Goal: Task Accomplishment & Management: Use online tool/utility

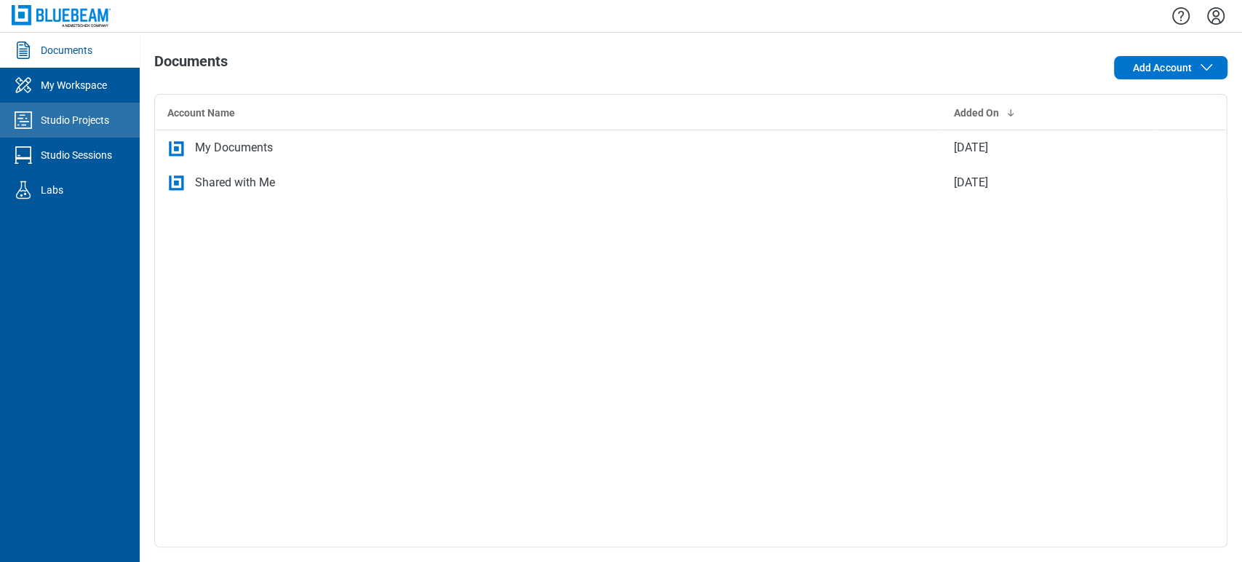
click at [93, 116] on div "Studio Projects" at bounding box center [75, 120] width 68 height 15
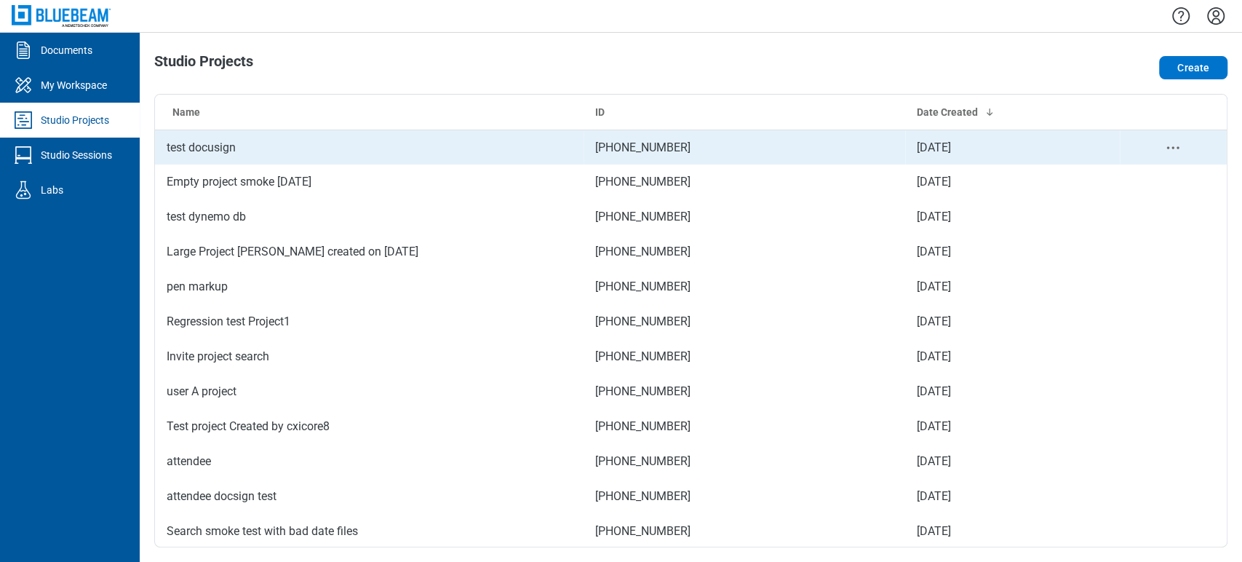
click at [221, 139] on td "test docusign" at bounding box center [369, 147] width 429 height 35
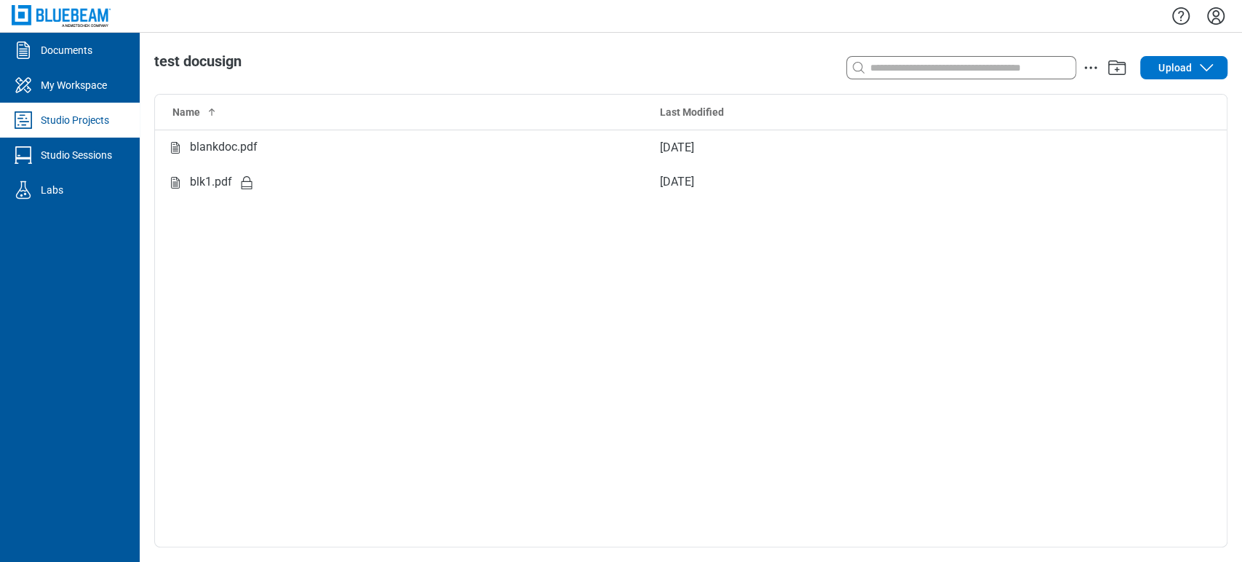
click at [1182, 80] on div "Search with a keyword or natural language Upload" at bounding box center [1012, 67] width 429 height 29
click at [1185, 73] on span "Upload" at bounding box center [1174, 67] width 33 height 15
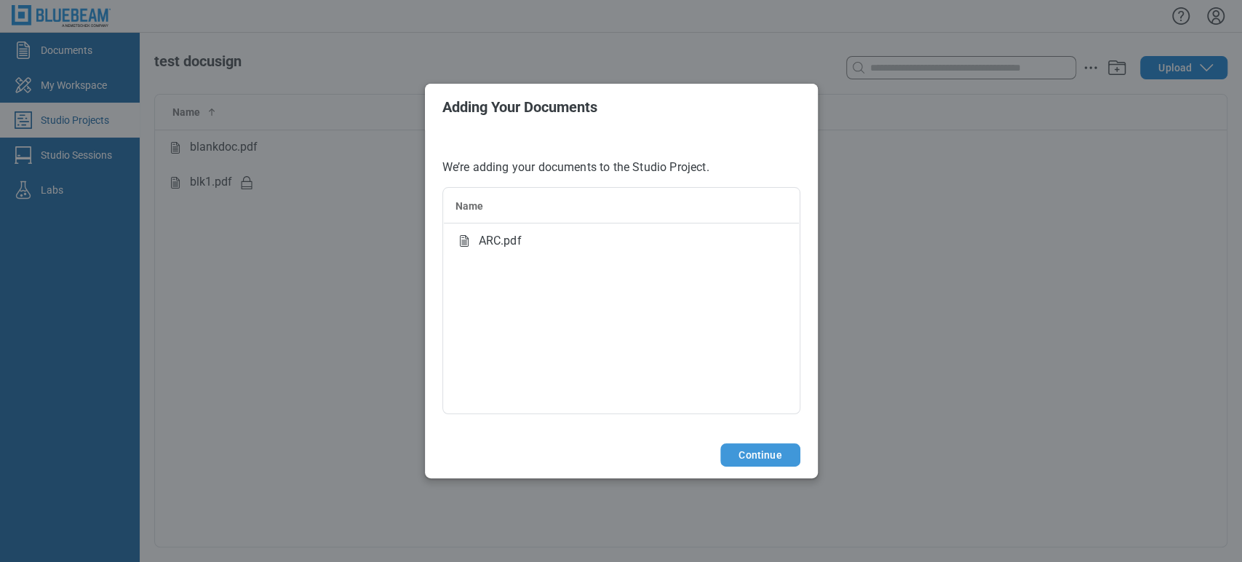
click at [763, 452] on button "Continue" at bounding box center [759, 454] width 79 height 23
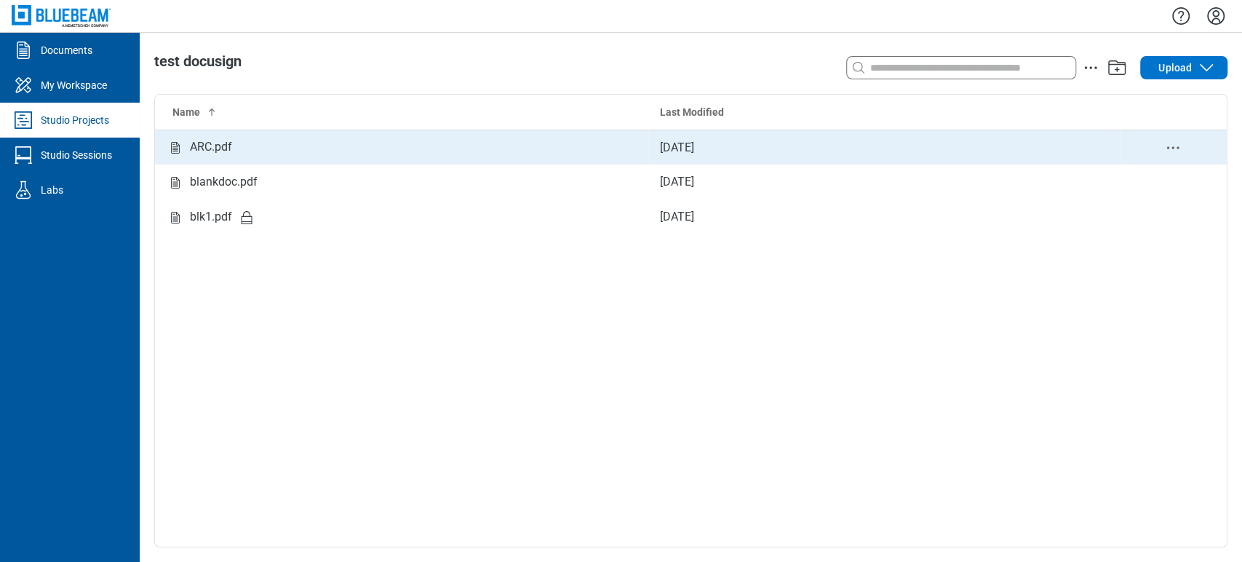
click at [1170, 147] on icon "delete-context-menu" at bounding box center [1172, 147] width 17 height 17
click at [745, 152] on td "[DATE]" at bounding box center [883, 147] width 471 height 35
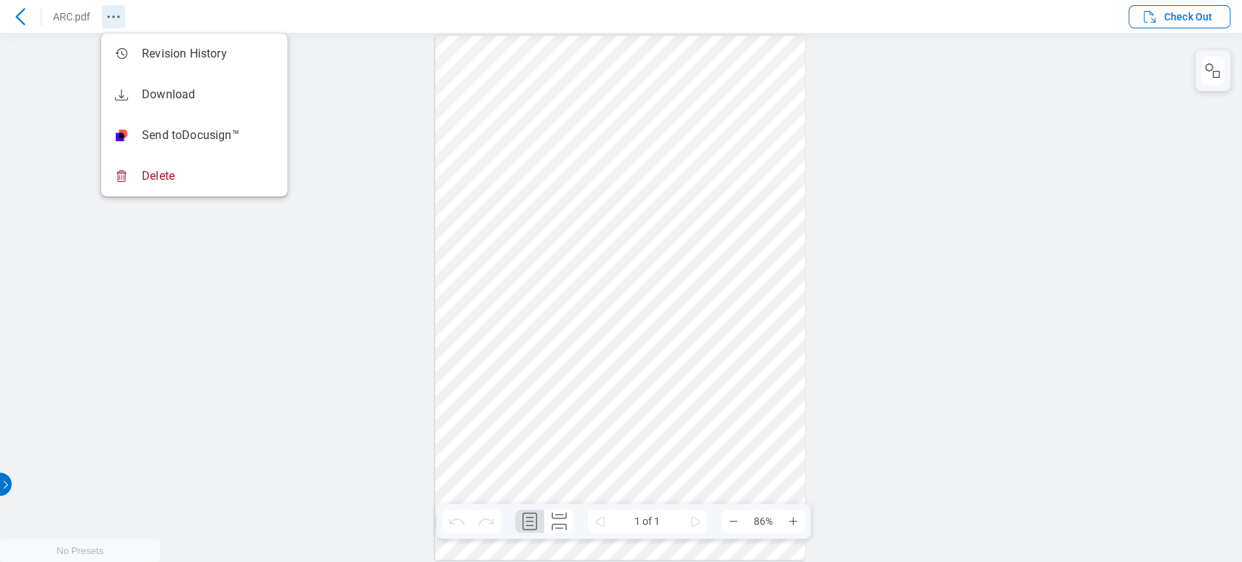
click at [115, 16] on icon "Revision History" at bounding box center [113, 16] width 17 height 17
